Goal: Check status: Check status

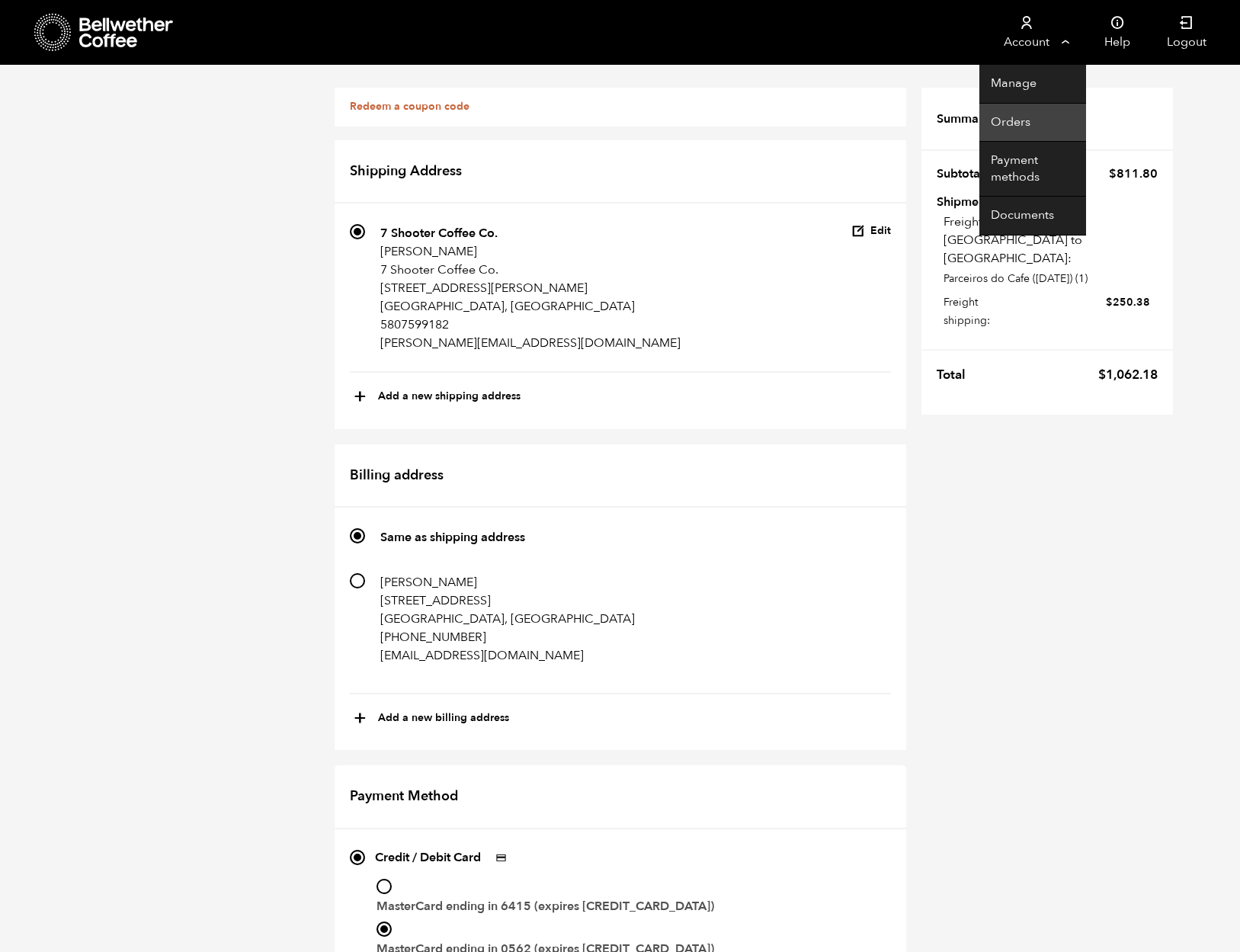
click at [1004, 117] on link "Orders" at bounding box center [1033, 123] width 106 height 39
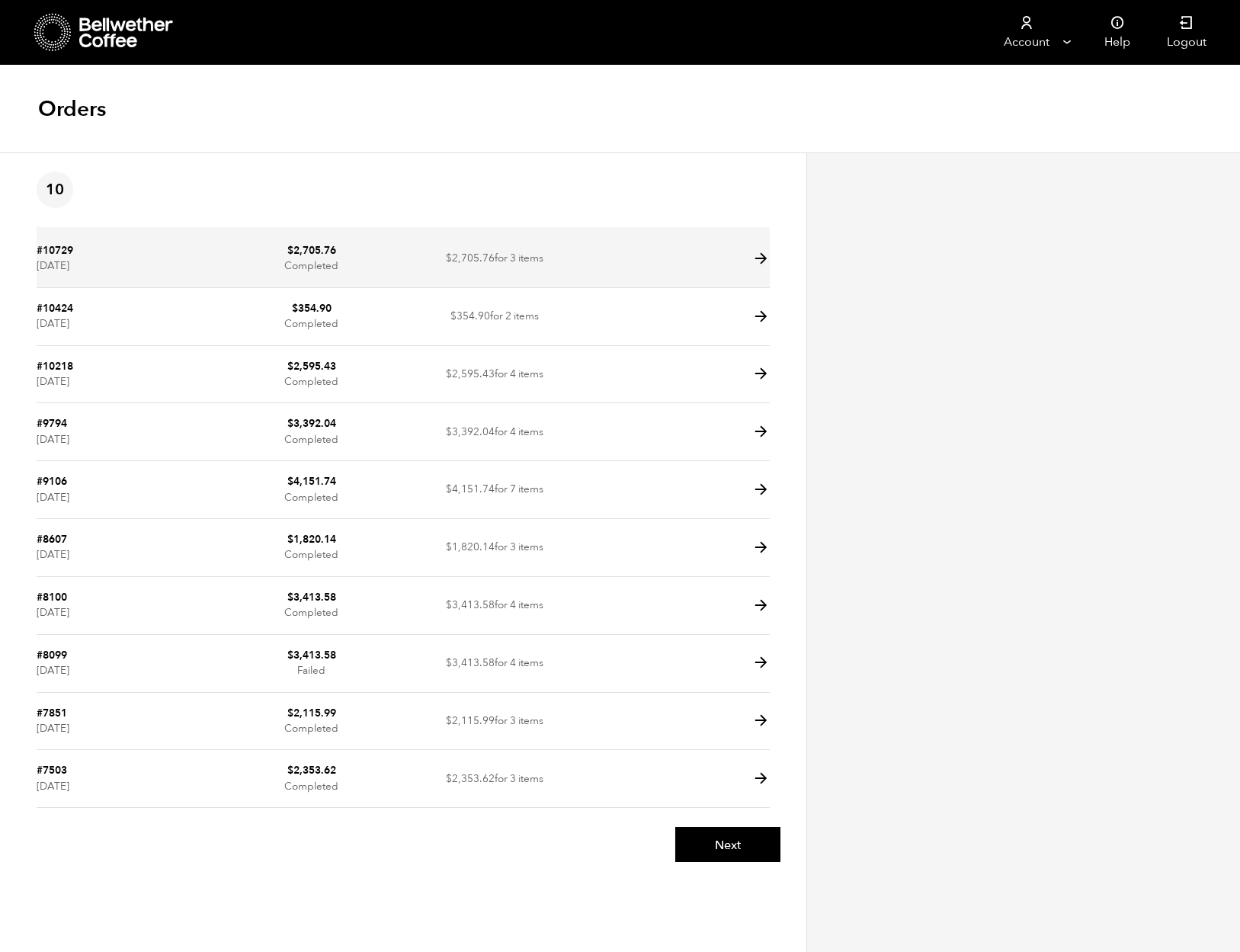
click at [70, 269] on time "September 26, 2025" at bounding box center [53, 265] width 33 height 14
click at [753, 258] on icon at bounding box center [761, 258] width 17 height 17
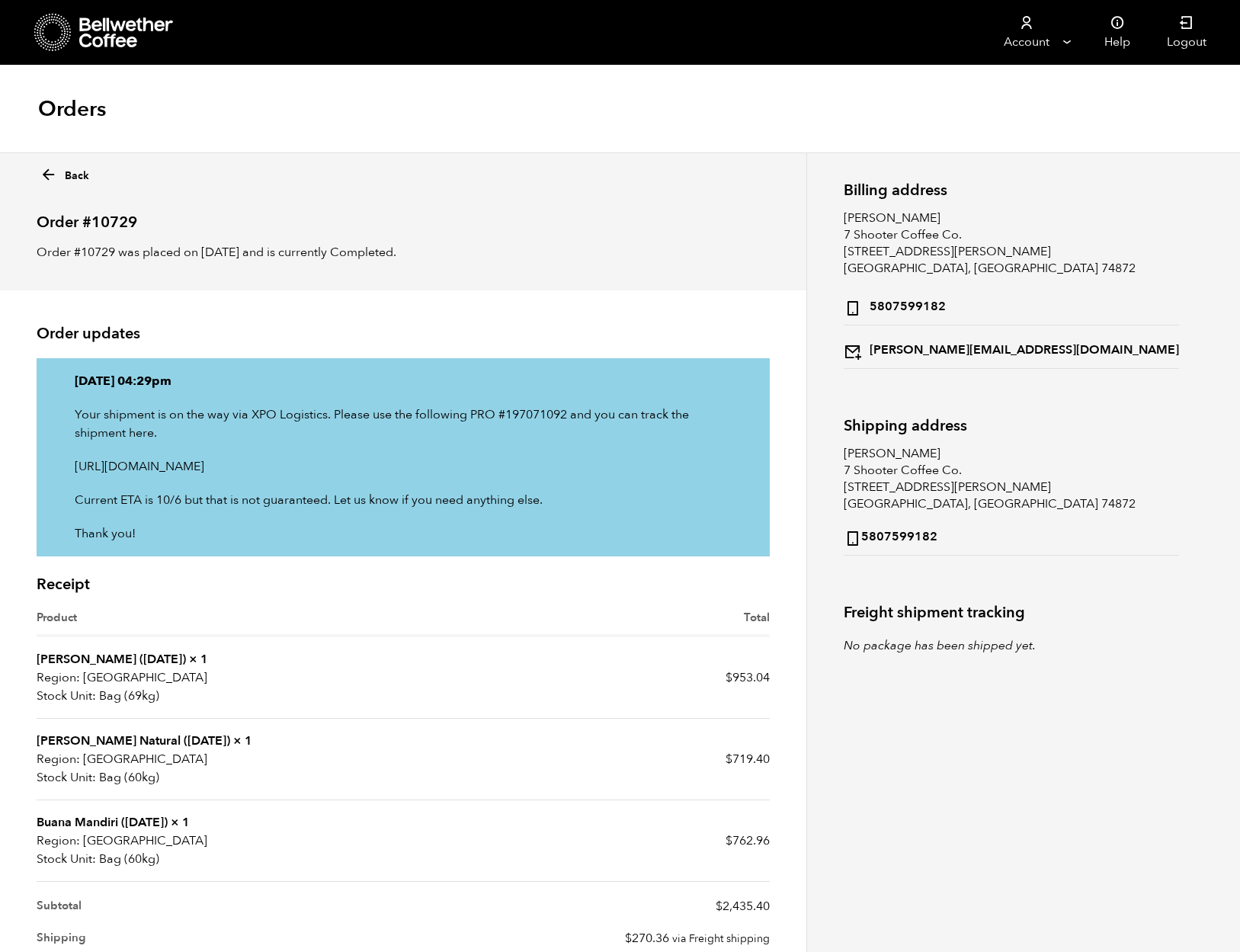
click at [49, 27] on icon at bounding box center [53, 33] width 38 height 39
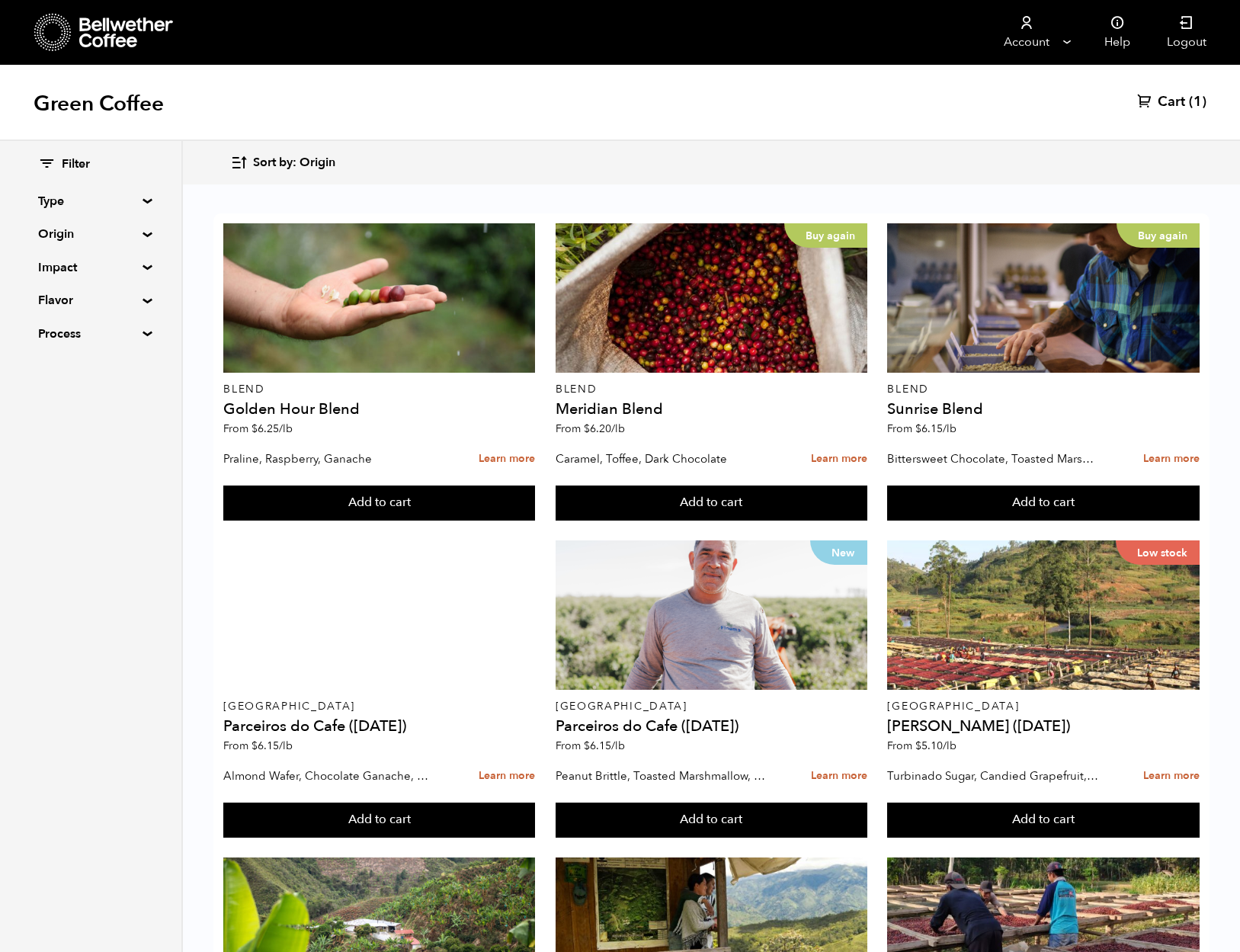
click at [650, 183] on div "Sort by: Origin Sort by: Origin Sort by: Most recent Sort by: Name Sort by: Pri…" at bounding box center [620, 162] width 1240 height 43
